Goal: Book appointment/travel/reservation

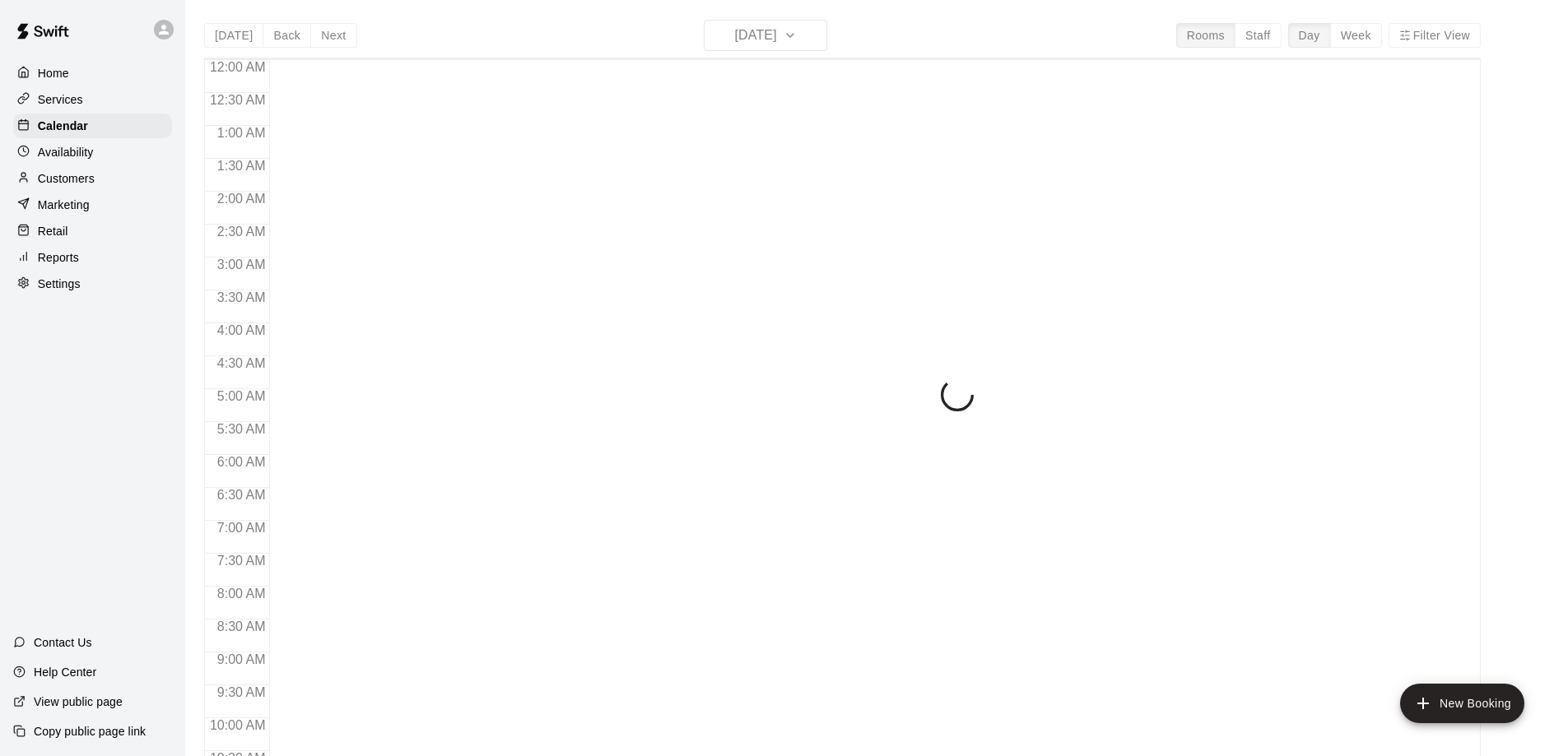
scroll to position [865, 0]
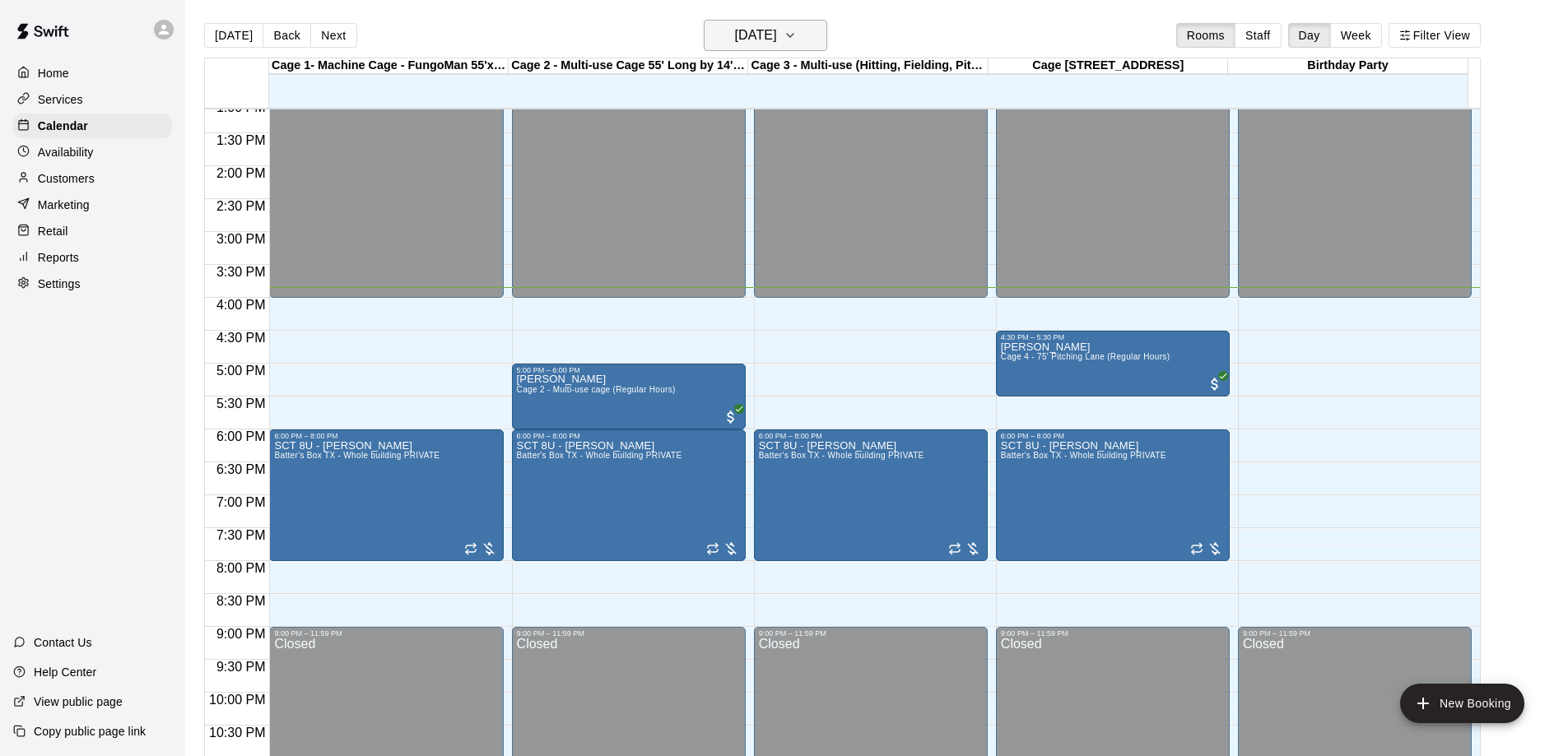
click at [797, 38] on icon "button" at bounding box center [791, 34] width 13 height 20
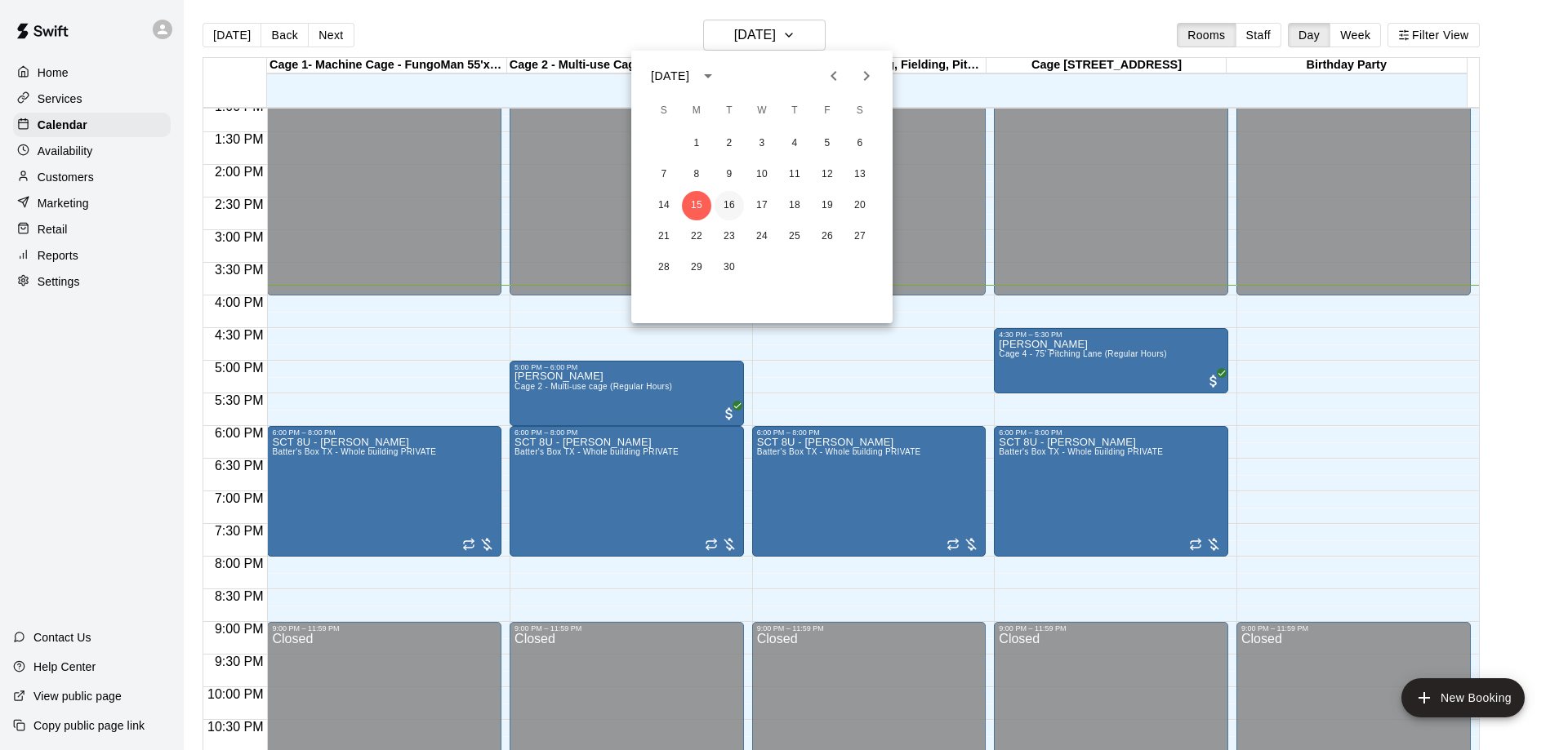
click at [730, 205] on button "16" at bounding box center [729, 206] width 30 height 30
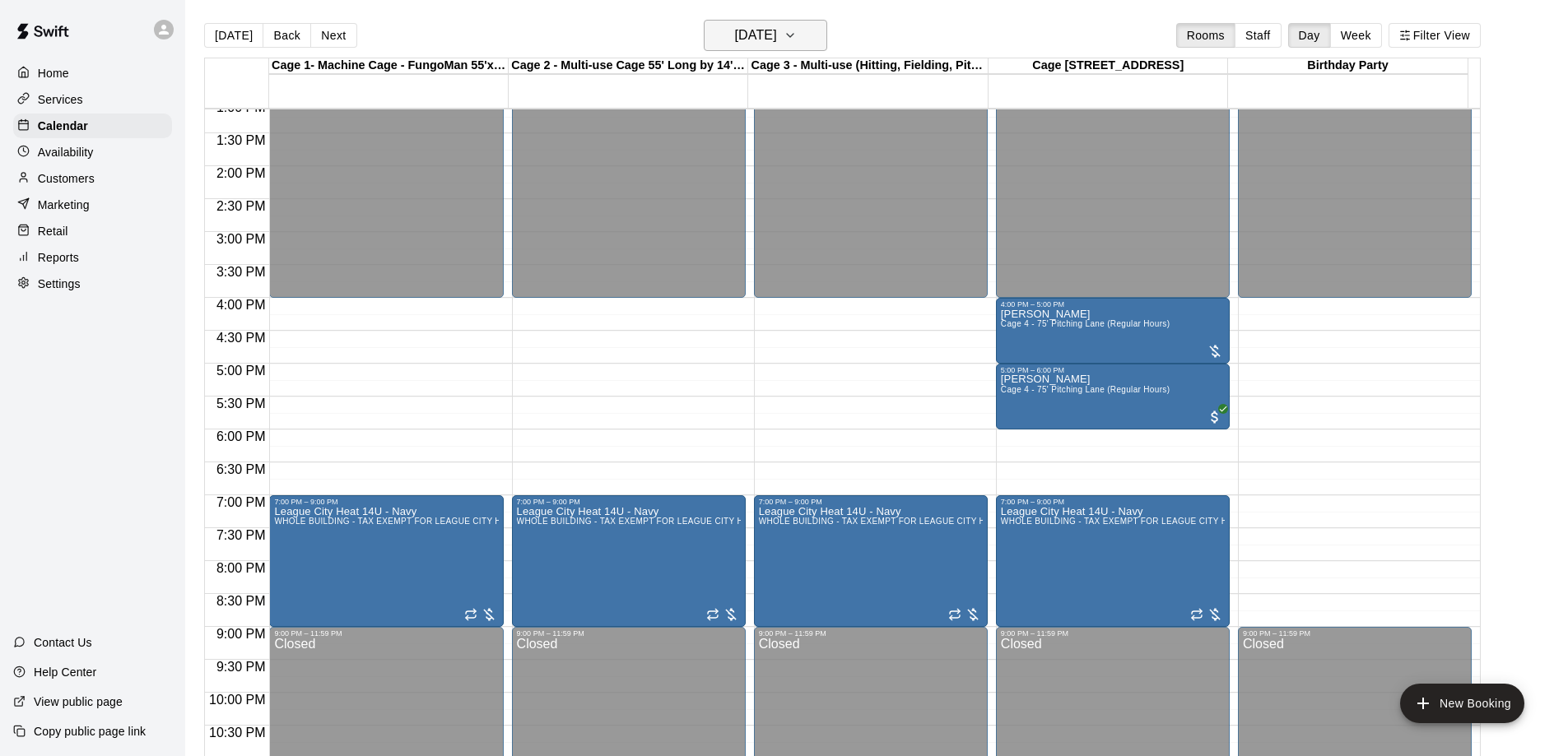
click at [797, 36] on icon "button" at bounding box center [791, 34] width 13 height 20
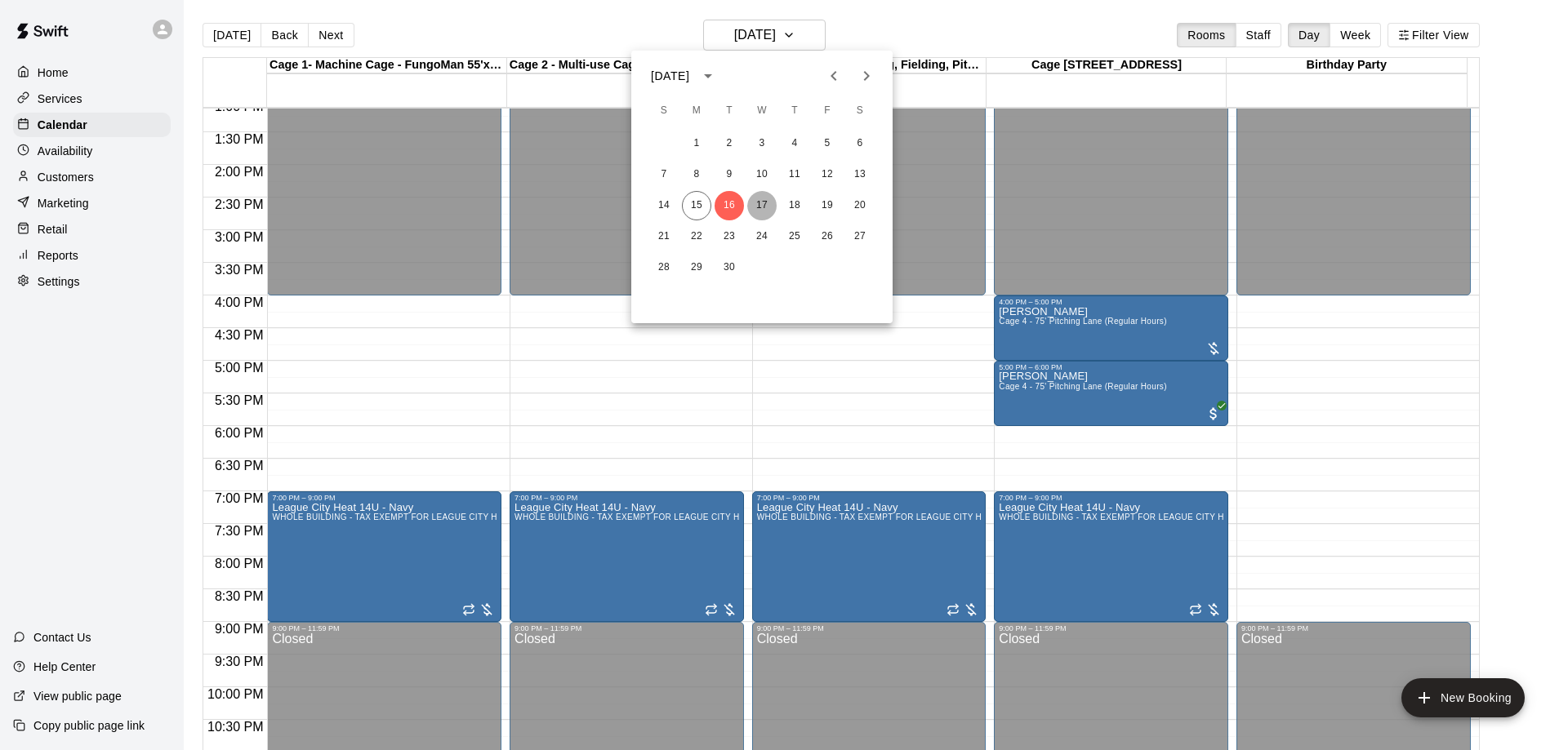
click at [763, 206] on button "17" at bounding box center [762, 206] width 30 height 30
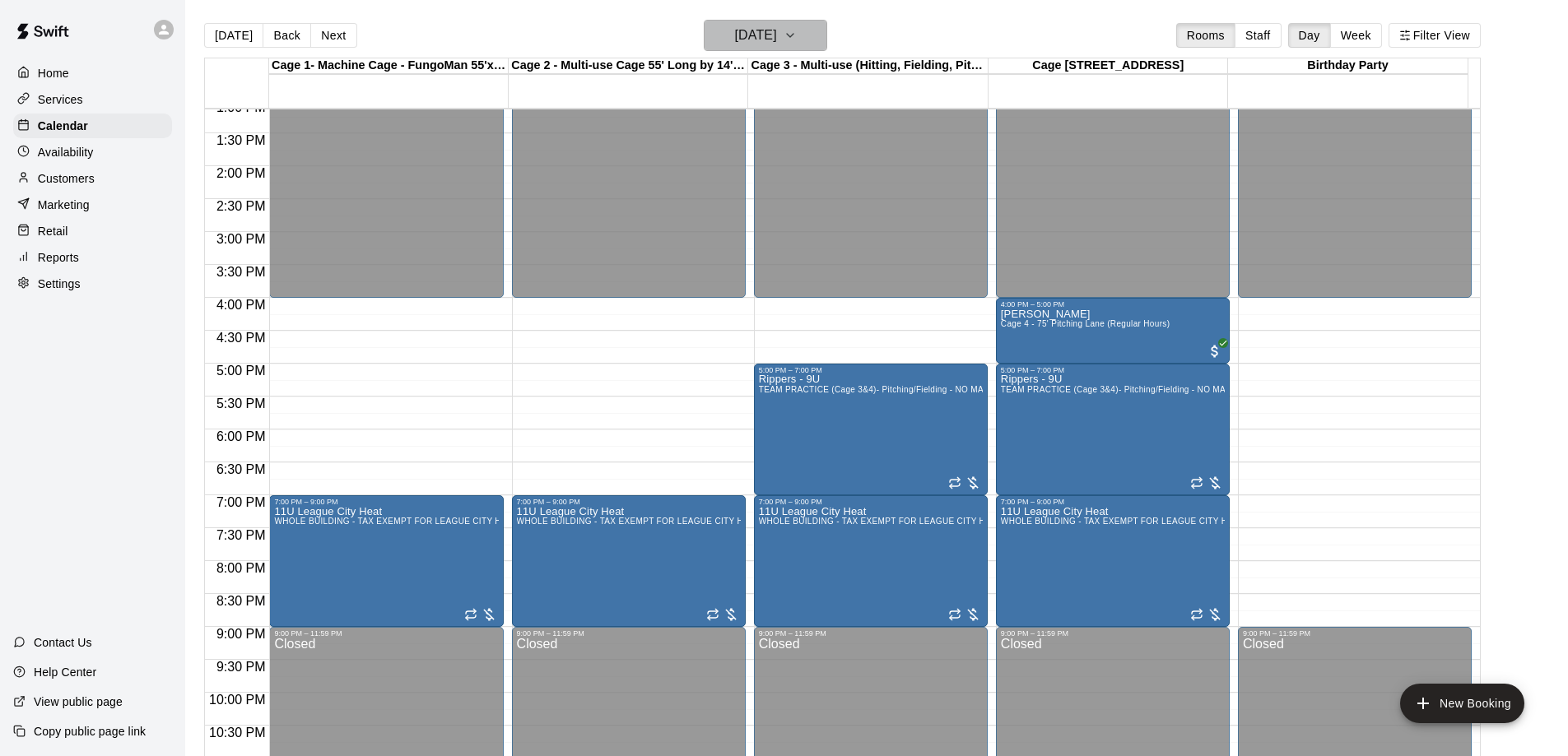
click at [777, 39] on h6 "[DATE]" at bounding box center [755, 35] width 42 height 23
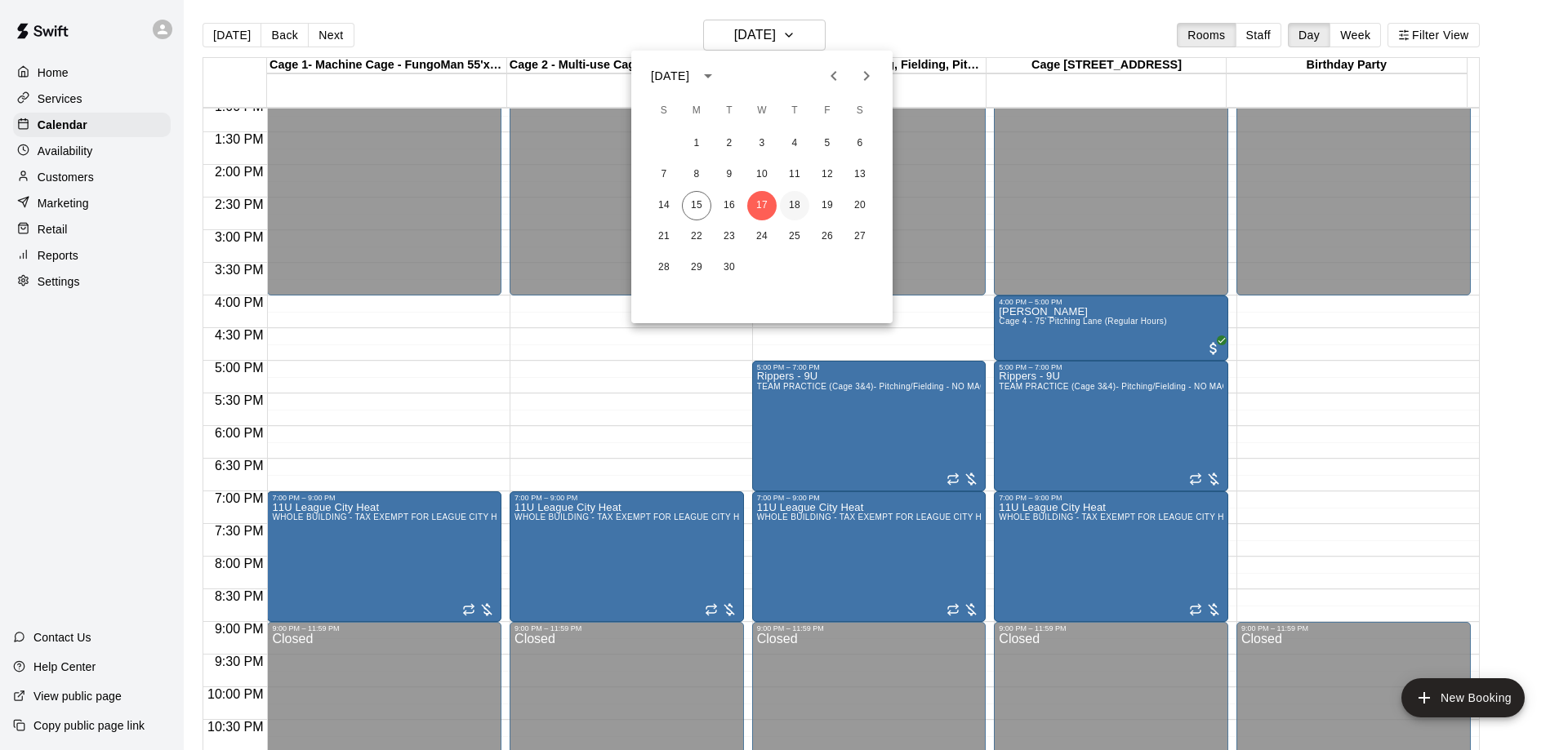
click at [798, 208] on button "18" at bounding box center [795, 206] width 30 height 30
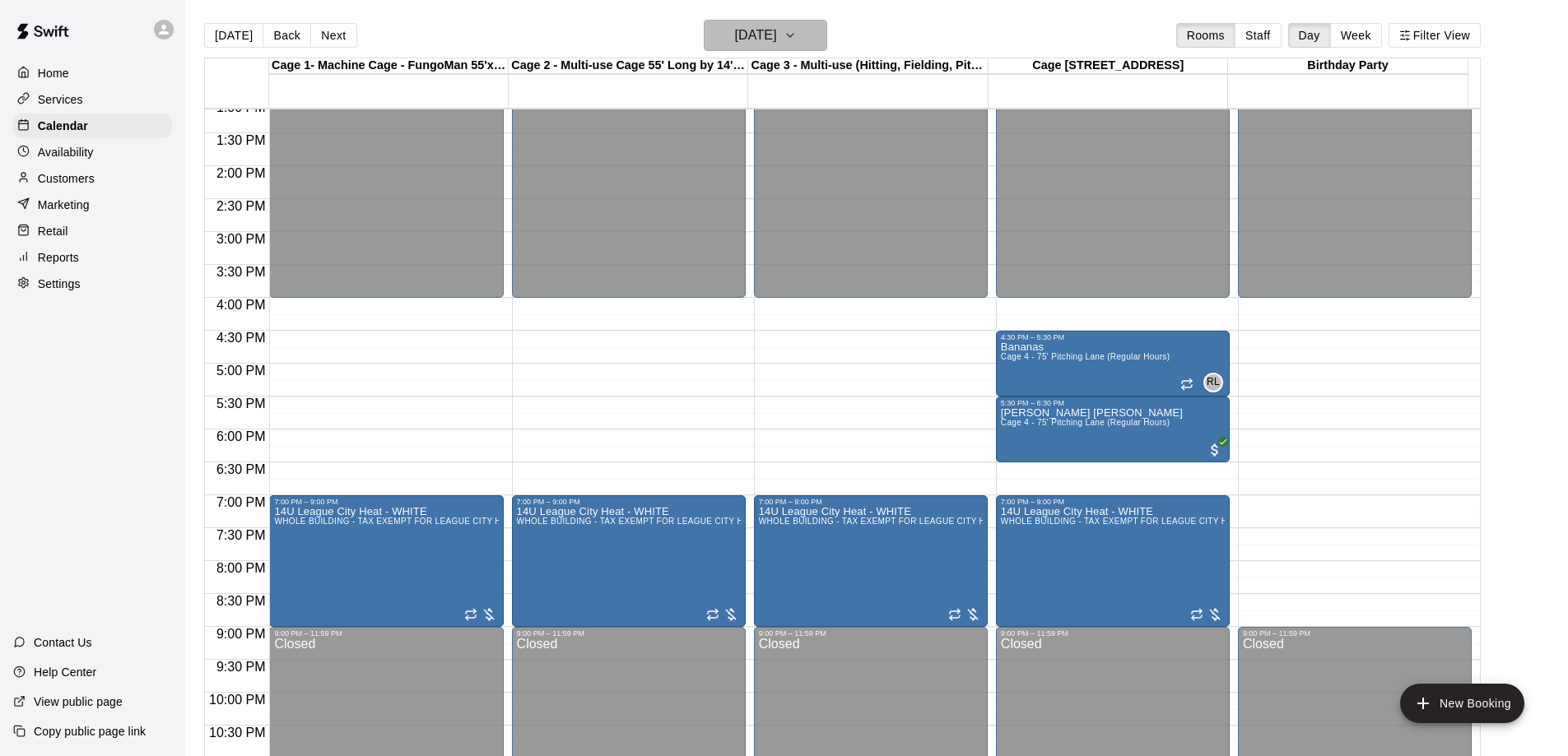
click at [777, 39] on h6 "[DATE]" at bounding box center [755, 35] width 42 height 23
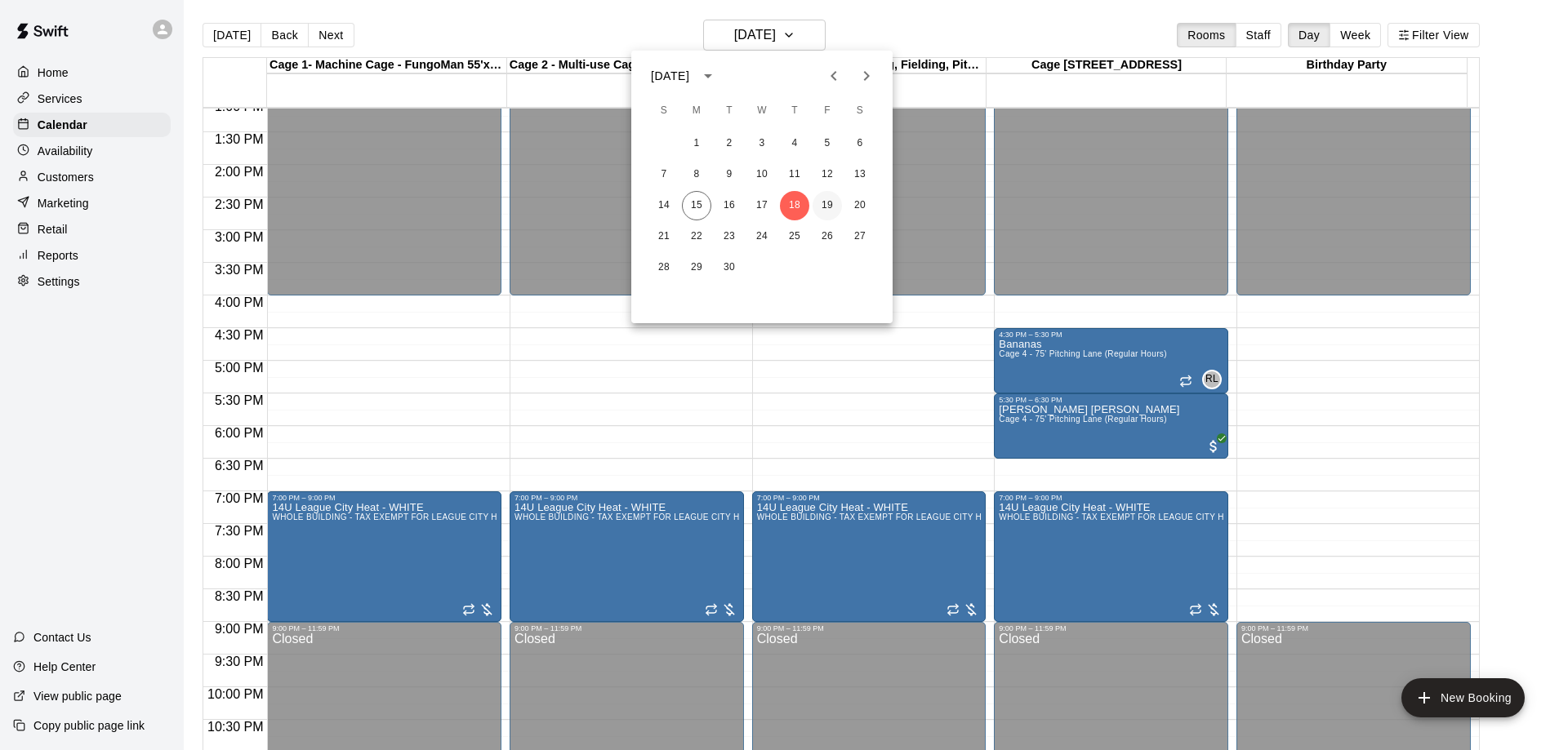
click at [829, 208] on button "19" at bounding box center [828, 206] width 30 height 30
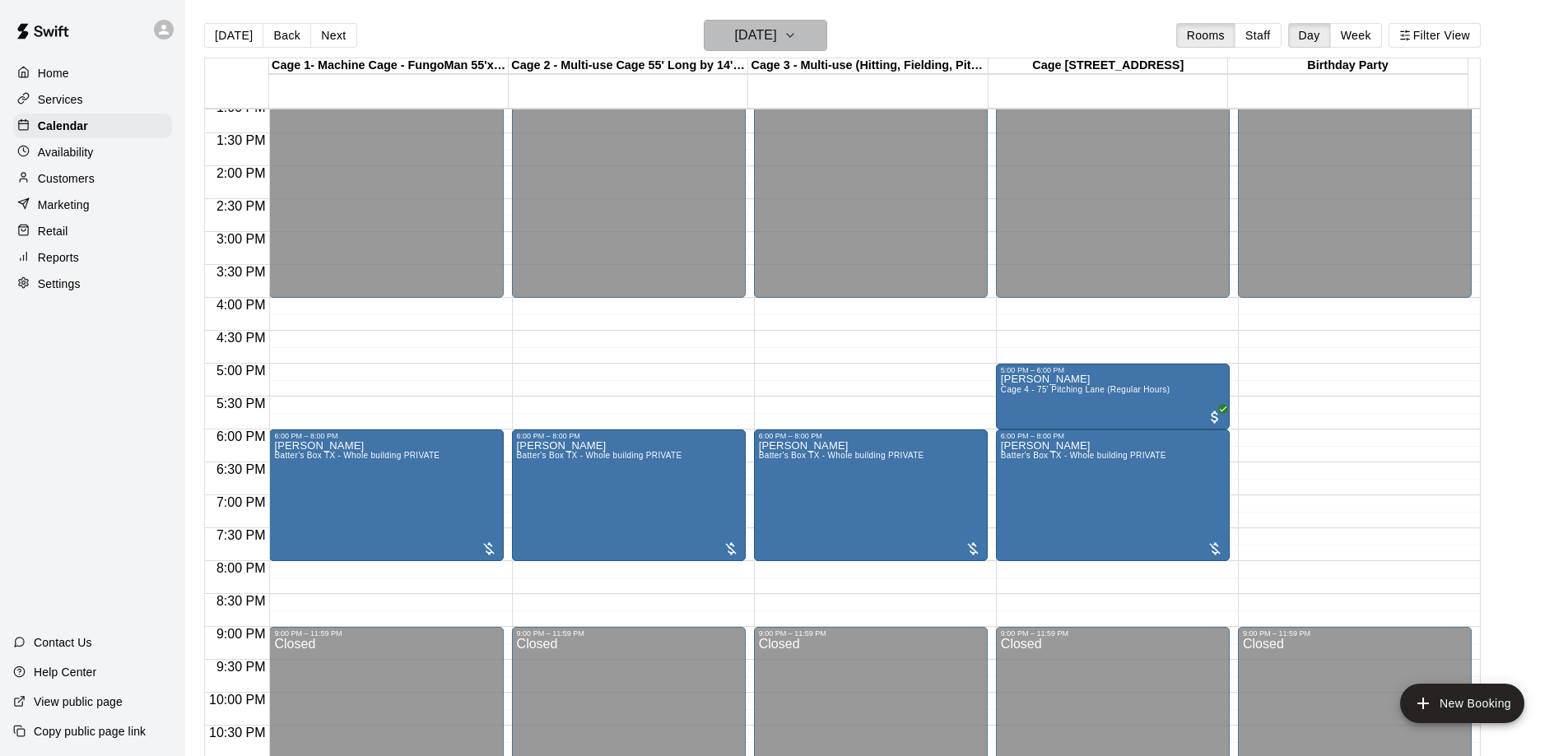
click at [764, 43] on h6 "[DATE]" at bounding box center [755, 35] width 42 height 23
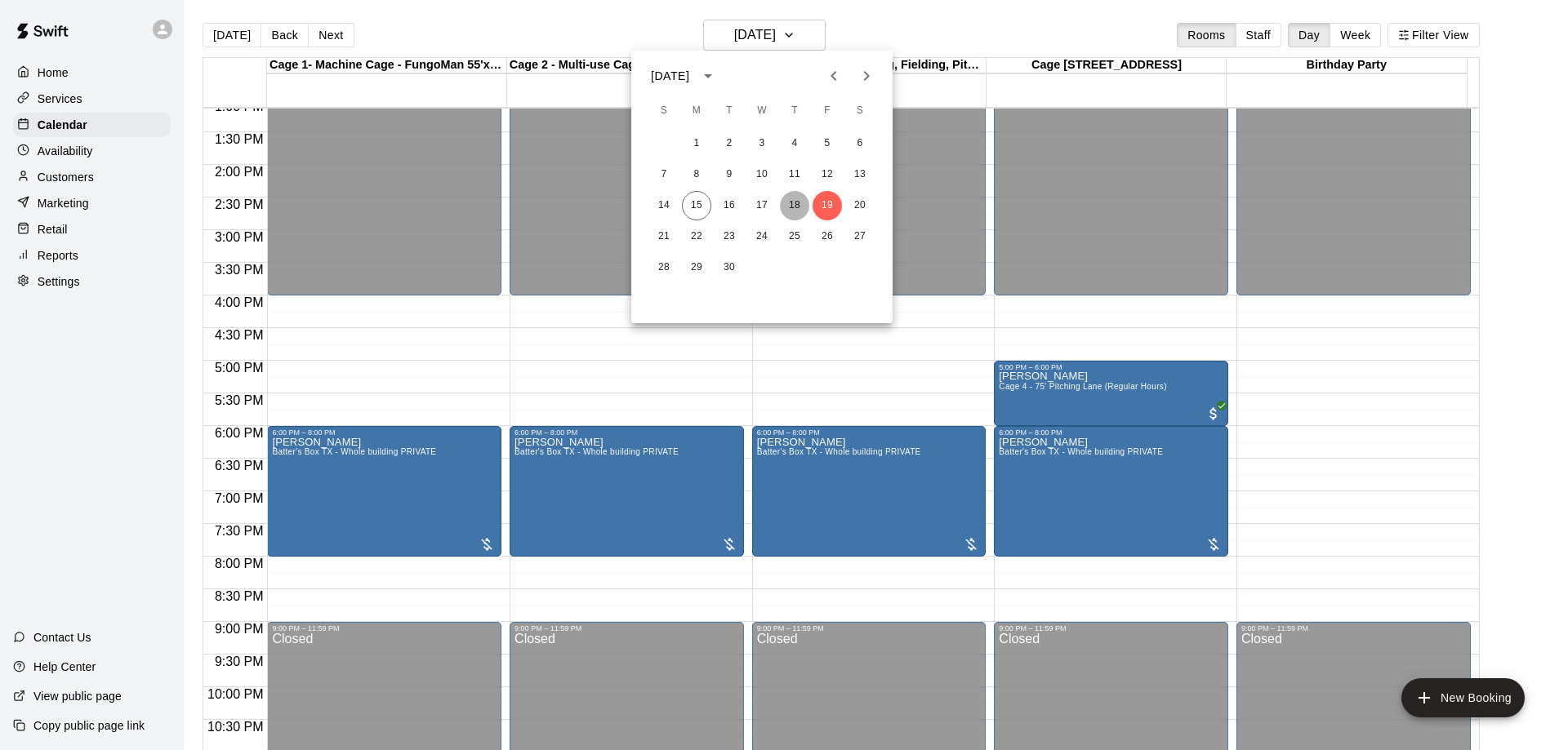
click at [800, 207] on button "18" at bounding box center [795, 206] width 30 height 30
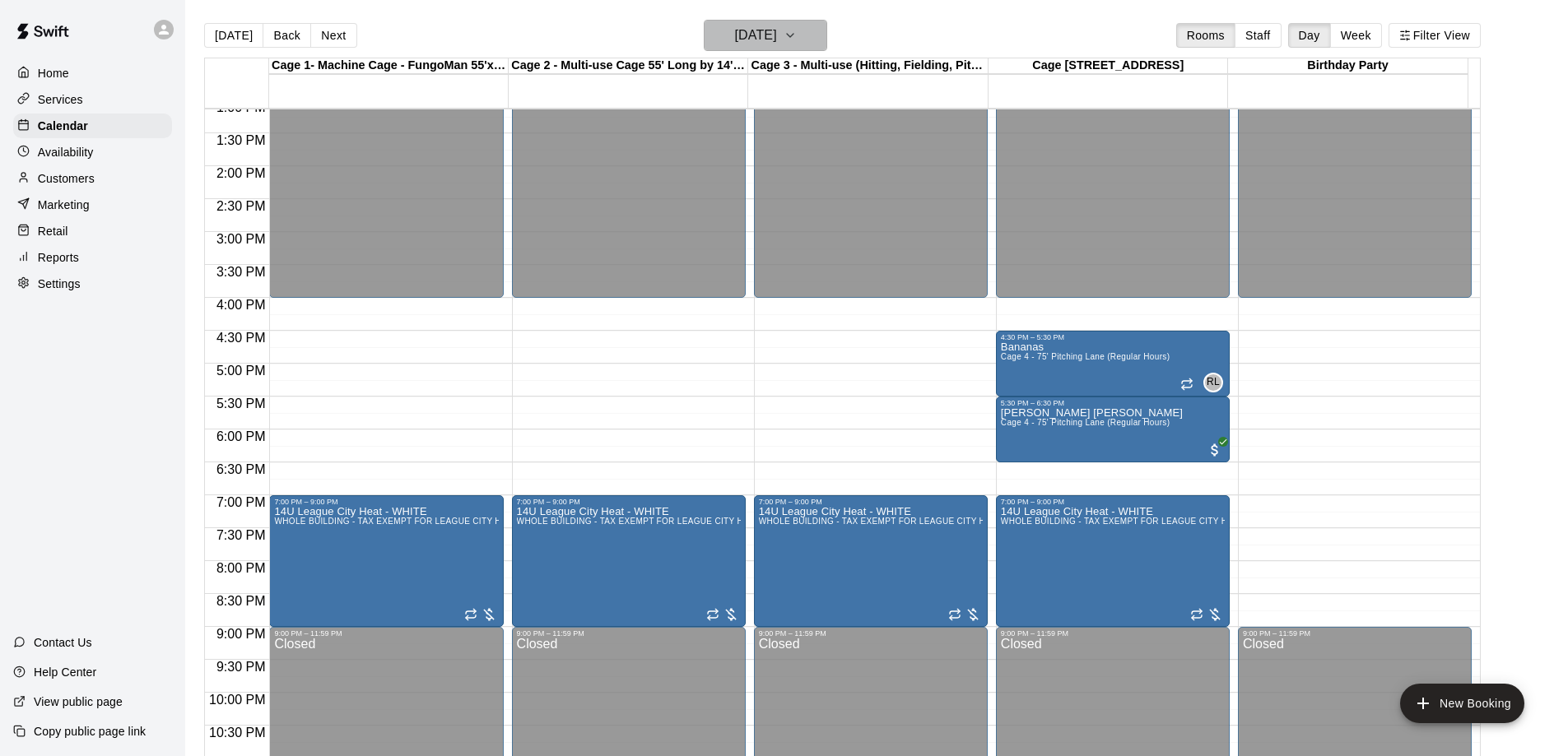
click at [752, 38] on h6 "[DATE]" at bounding box center [755, 35] width 42 height 23
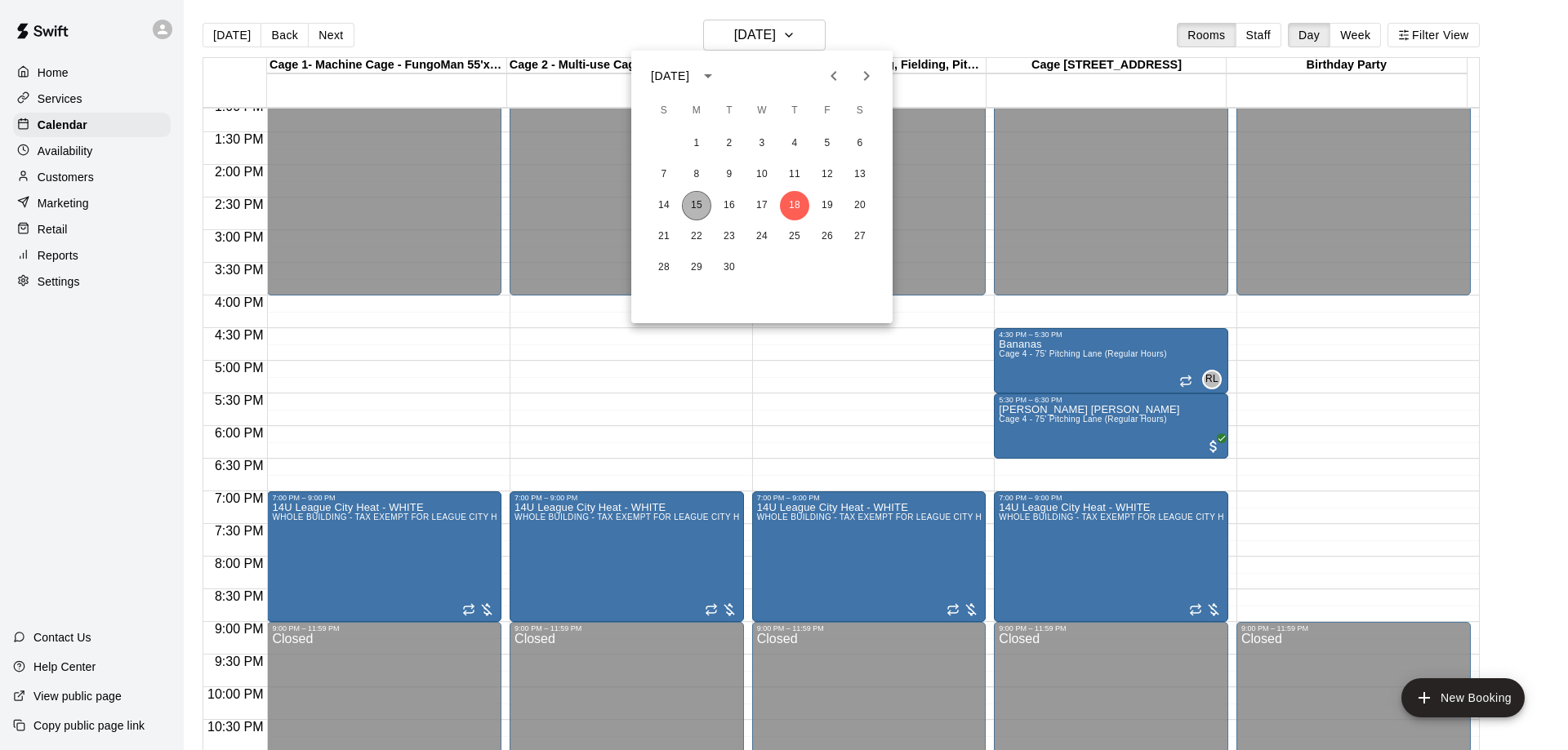
click at [700, 208] on button "15" at bounding box center [697, 206] width 30 height 30
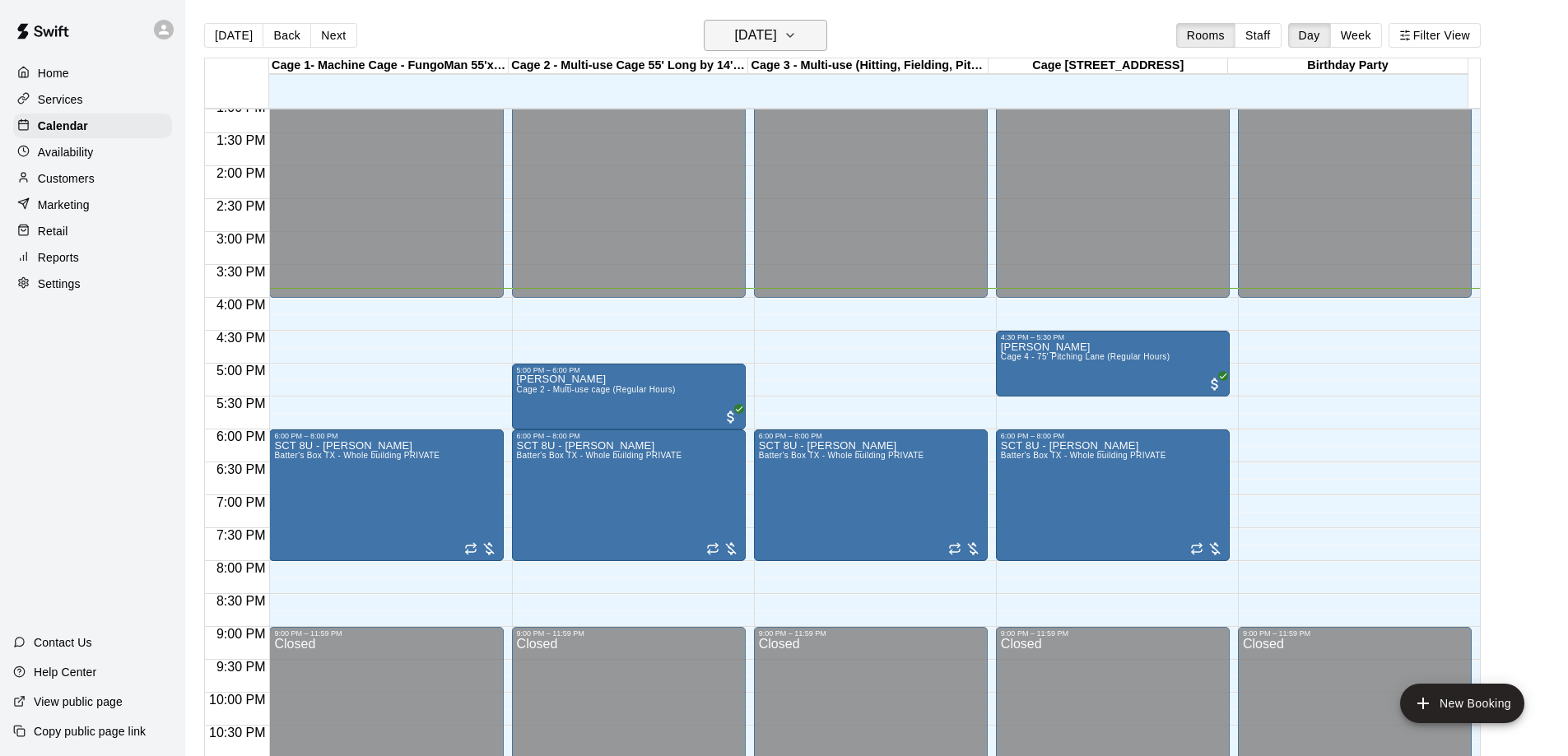
click at [744, 35] on h6 "[DATE]" at bounding box center [755, 35] width 42 height 23
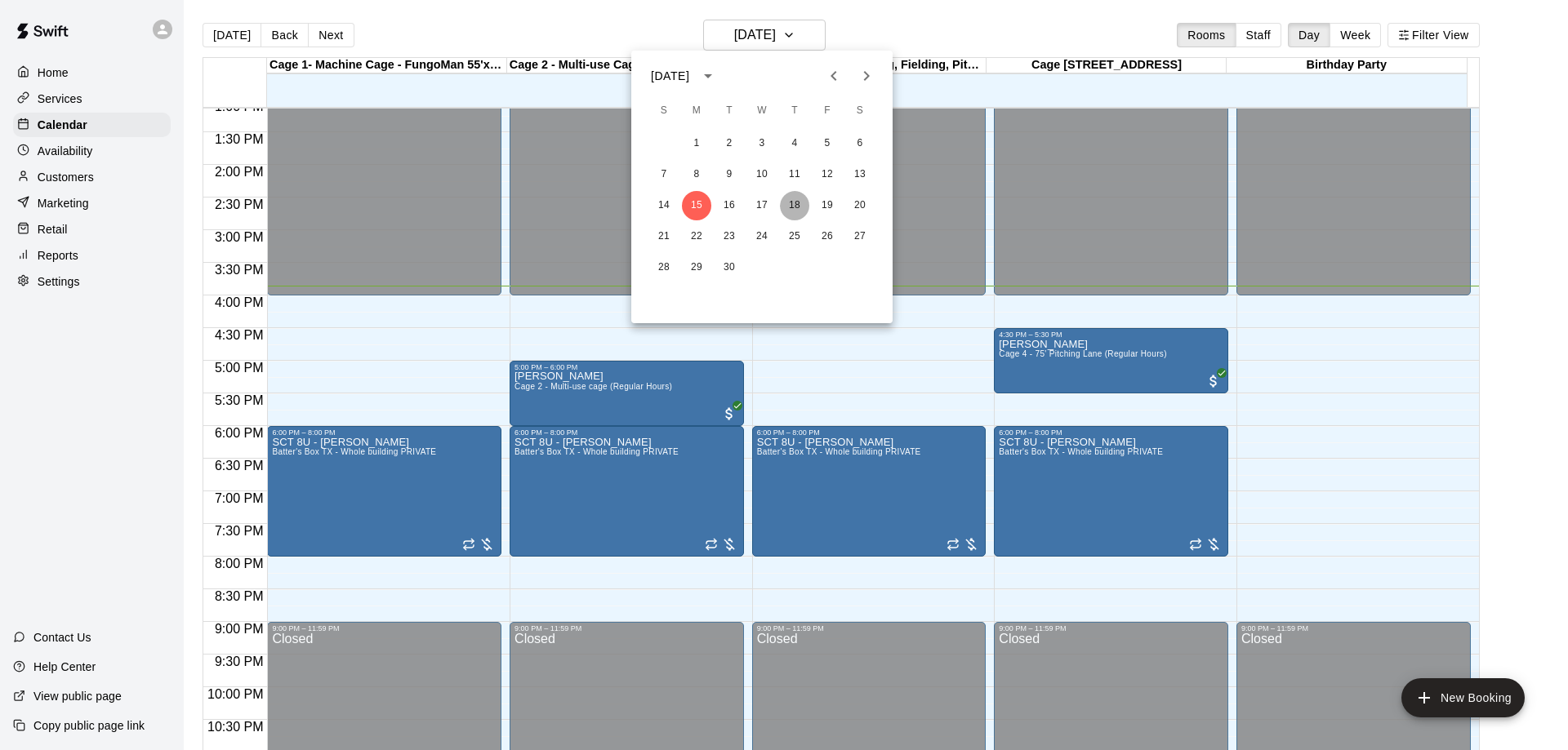
click at [798, 208] on button "18" at bounding box center [795, 206] width 30 height 30
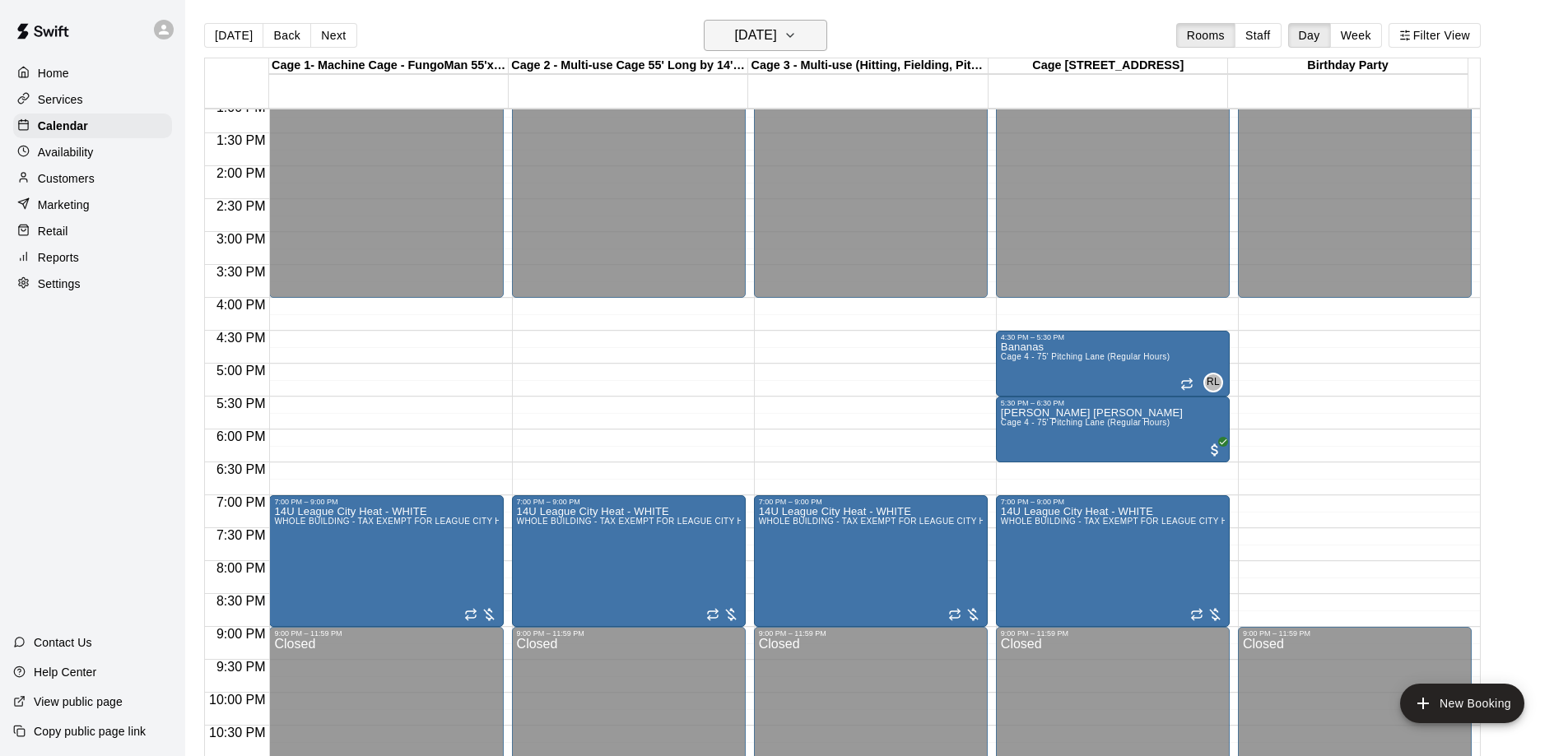
click at [757, 32] on h6 "[DATE]" at bounding box center [755, 35] width 42 height 23
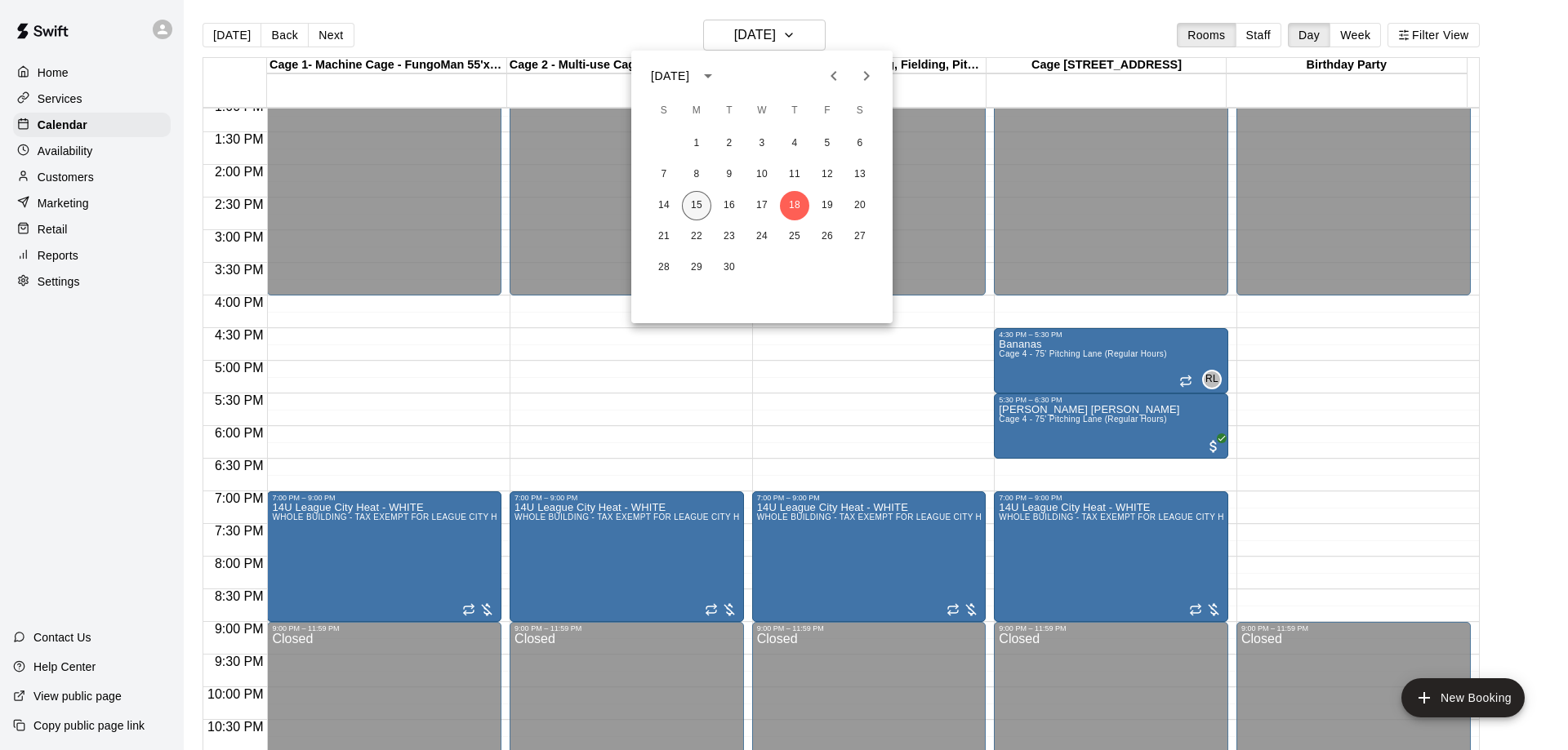
click at [693, 203] on button "15" at bounding box center [697, 206] width 30 height 30
